Goal: Use online tool/utility: Utilize a website feature to perform a specific function

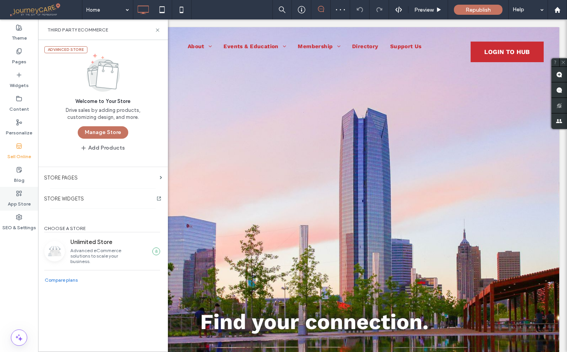
click at [11, 200] on label "App Store" at bounding box center [19, 202] width 23 height 11
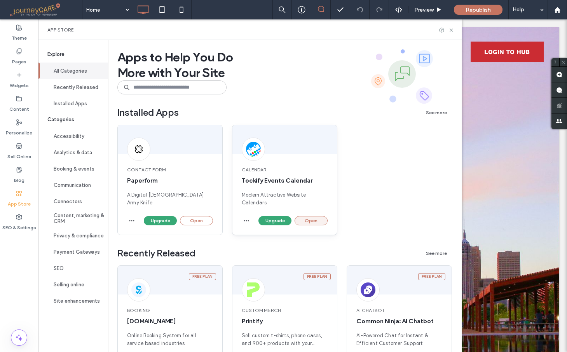
click at [312, 222] on button "Open" at bounding box center [311, 220] width 33 height 9
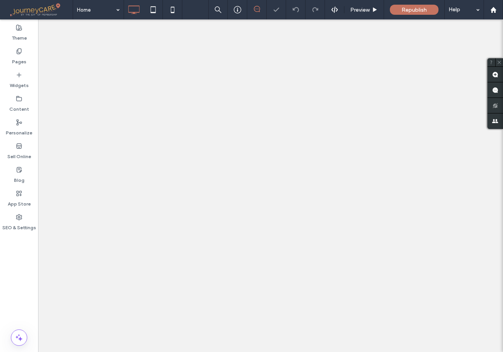
click at [14, 198] on label "App Store" at bounding box center [19, 202] width 23 height 11
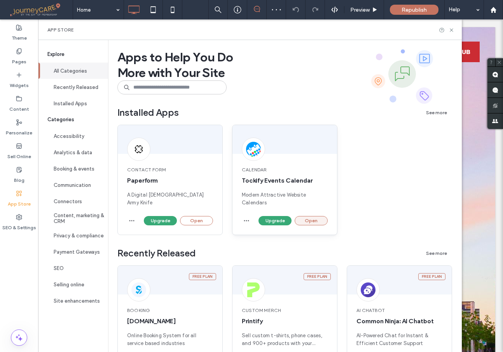
click at [316, 217] on button "Open" at bounding box center [311, 220] width 33 height 9
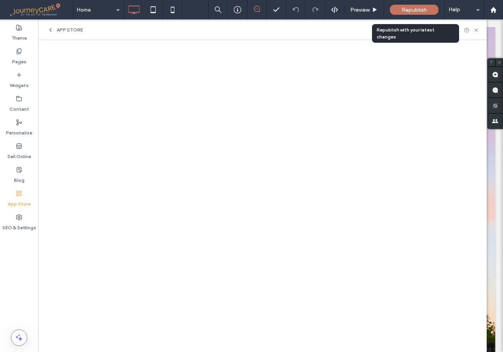
click at [417, 11] on span "Republish" at bounding box center [414, 10] width 25 height 7
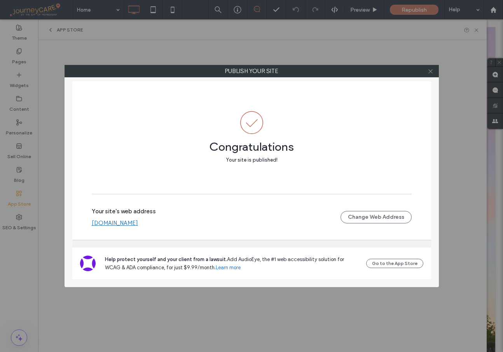
click at [430, 70] on icon at bounding box center [431, 71] width 6 height 6
